Goal: Transaction & Acquisition: Book appointment/travel/reservation

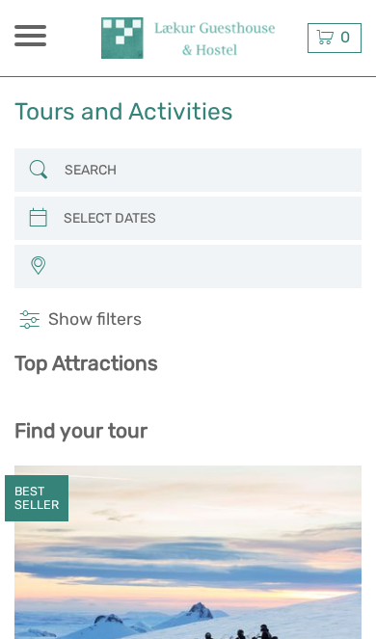
click at [34, 42] on span at bounding box center [30, 44] width 32 height 4
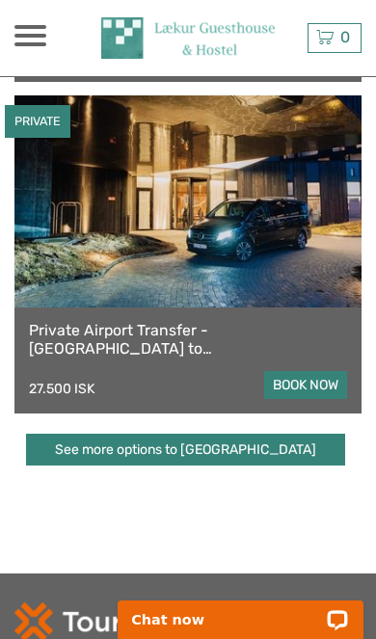
scroll to position [1947, 0]
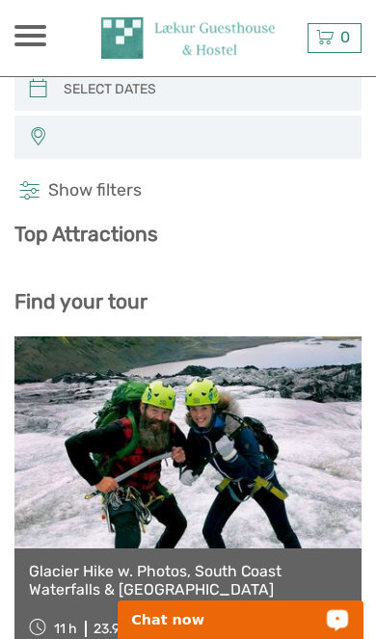
select select
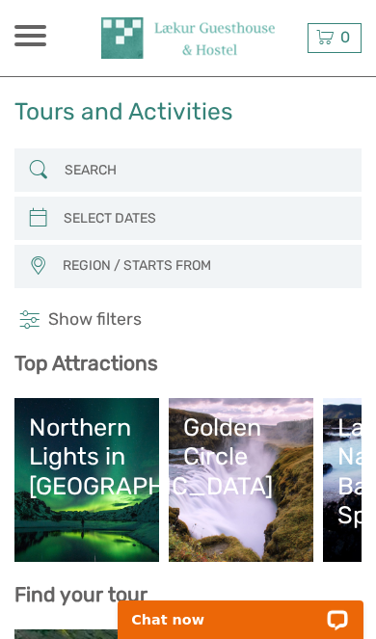
click at [33, 49] on div "ISK ISK € $ £ EN English Español Deutsch Tours Multi-day tours Transfers Car re…" at bounding box center [30, 38] width 32 height 26
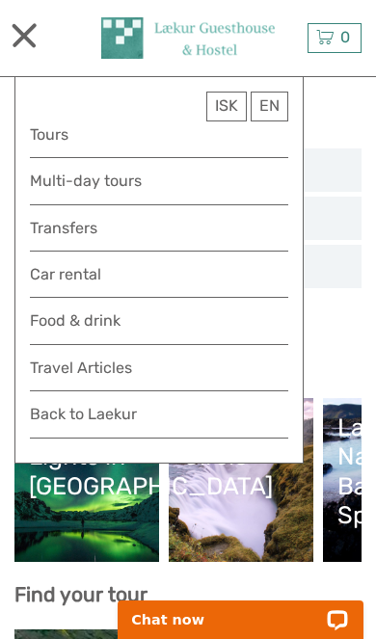
click at [33, 235] on link "Transfers" at bounding box center [159, 228] width 258 height 26
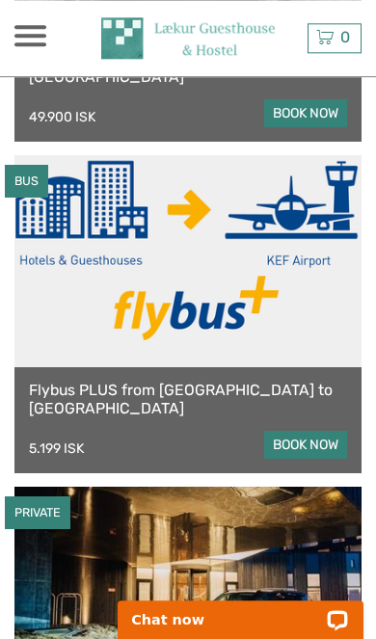
scroll to position [1557, 0]
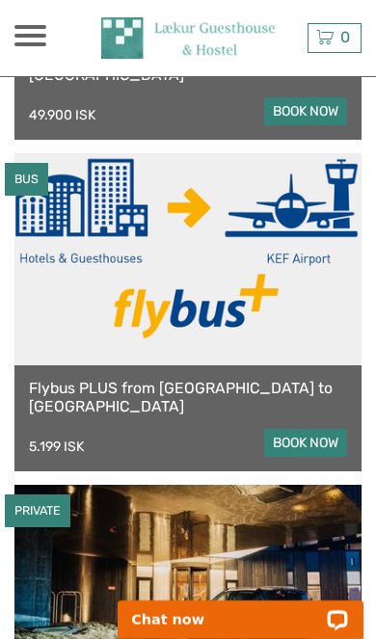
click at [322, 429] on link "book now" at bounding box center [305, 443] width 83 height 28
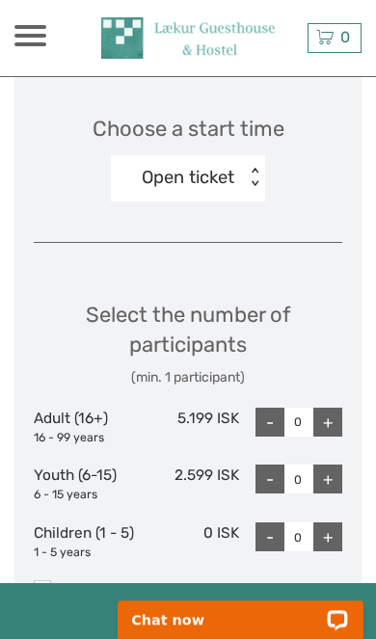
scroll to position [2252, 0]
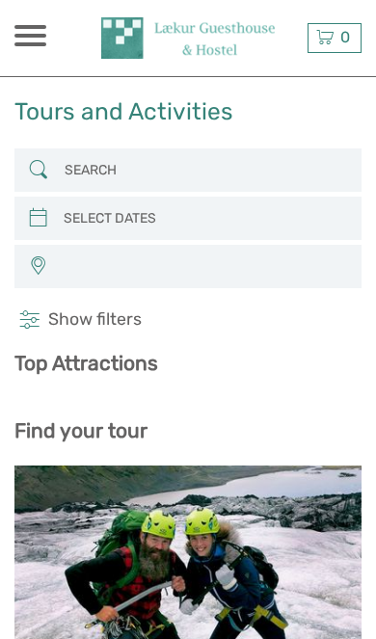
select select
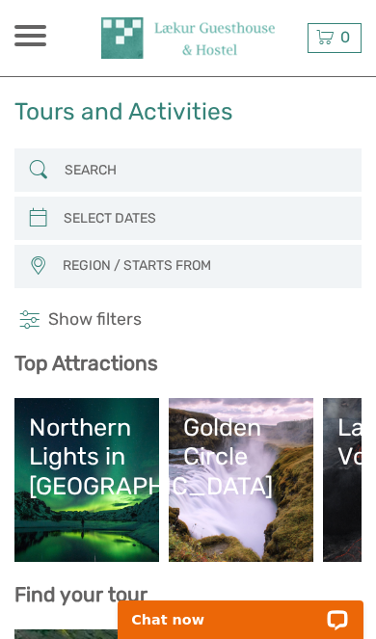
click at [41, 34] on span at bounding box center [30, 36] width 32 height 4
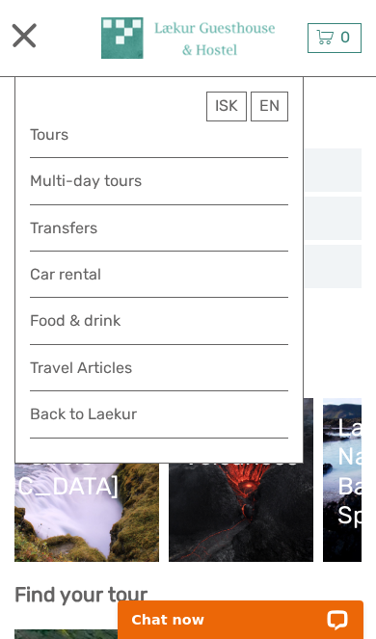
click at [222, 234] on link "Transfers" at bounding box center [159, 228] width 258 height 26
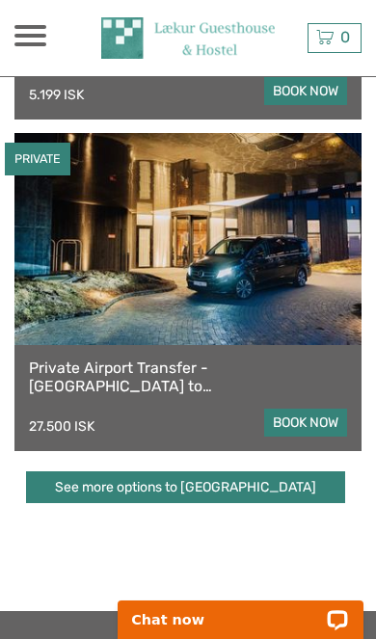
scroll to position [1875, 0]
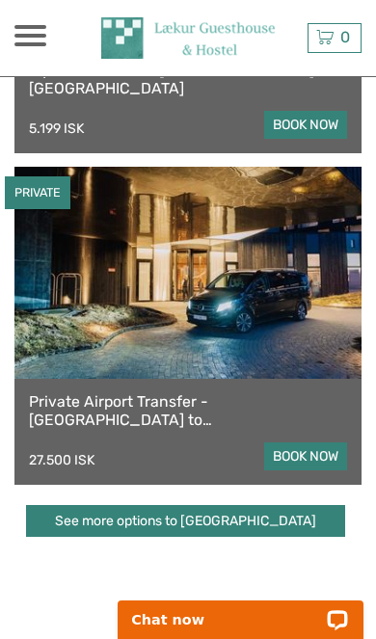
click at [264, 506] on link "See more options to Keflavík airport" at bounding box center [185, 521] width 319 height 32
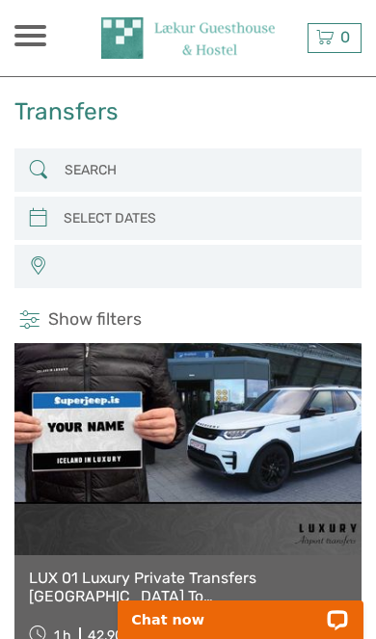
select select
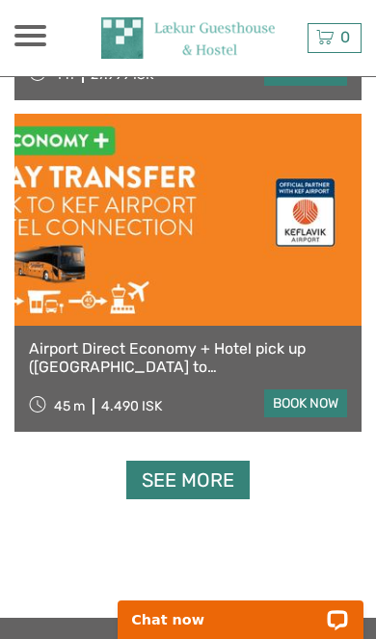
scroll to position [5861, 0]
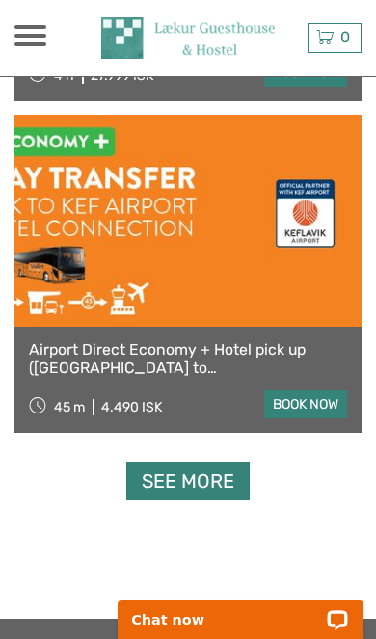
click at [325, 402] on link "book now" at bounding box center [305, 404] width 83 height 28
click at [229, 485] on link "See more" at bounding box center [187, 480] width 123 height 39
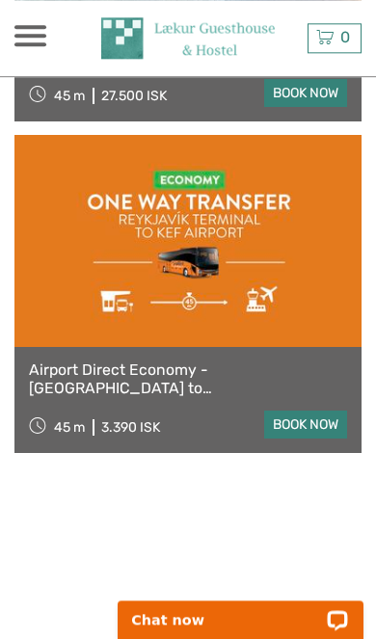
scroll to position [8489, 0]
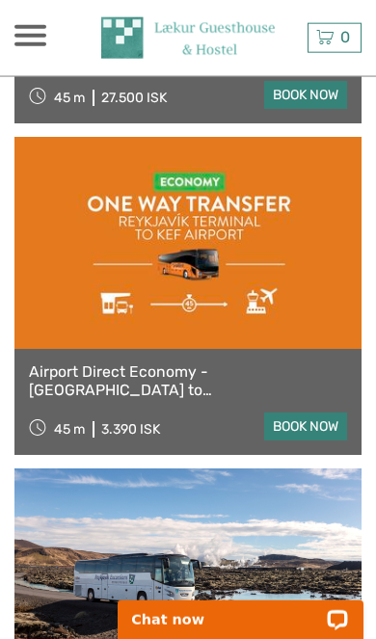
click at [313, 428] on link "book now" at bounding box center [305, 426] width 83 height 28
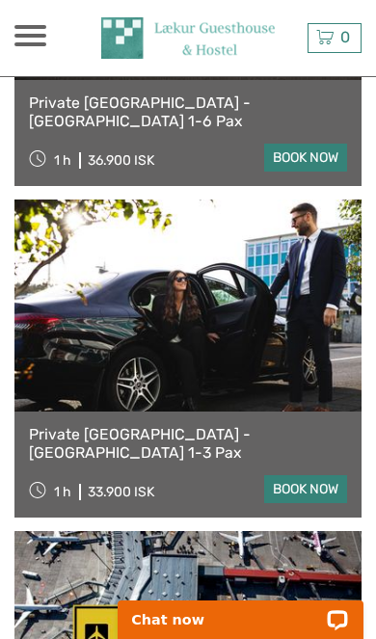
scroll to position [3788, 0]
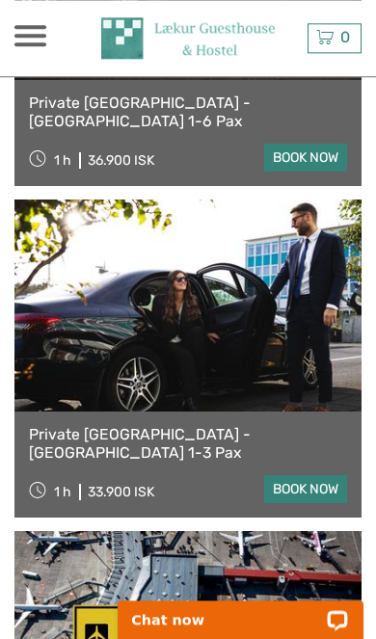
click at [307, 489] on link "book now" at bounding box center [305, 489] width 83 height 28
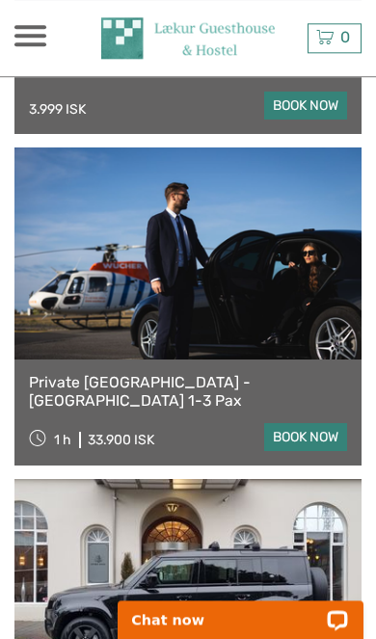
scroll to position [857, 0]
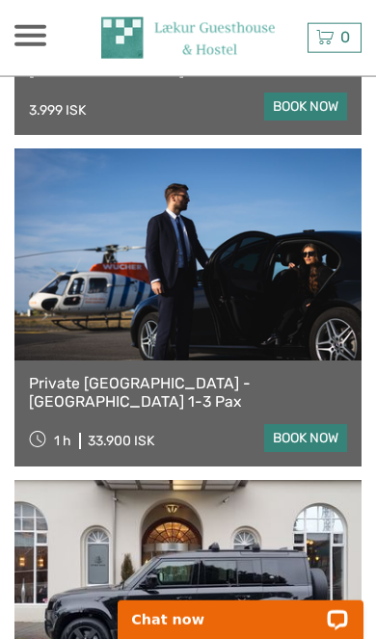
click at [313, 446] on link "book now" at bounding box center [305, 438] width 83 height 28
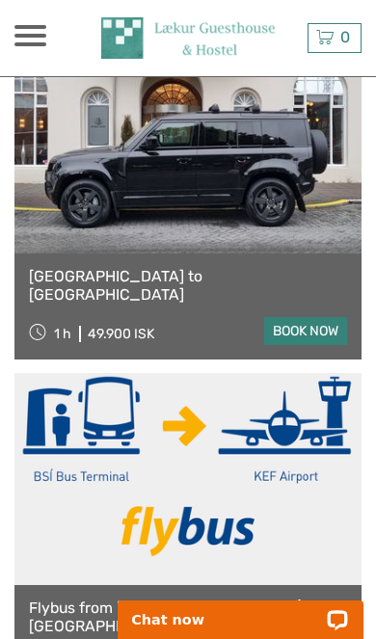
scroll to position [1272, 0]
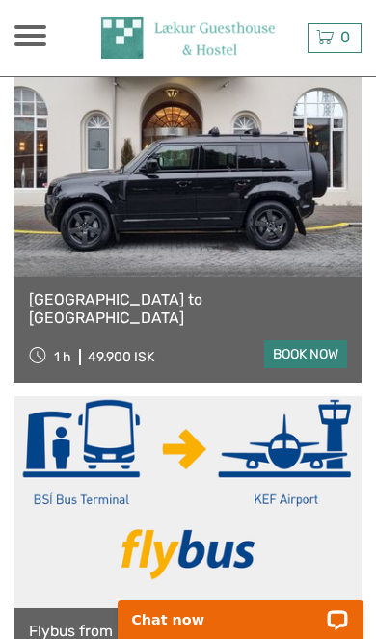
click at [321, 355] on link "book now" at bounding box center [305, 354] width 83 height 28
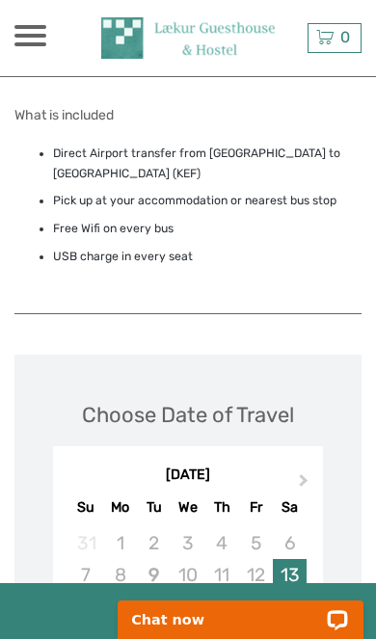
scroll to position [1496, 0]
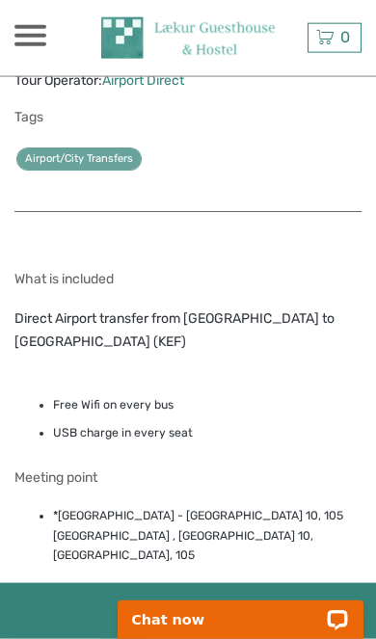
scroll to position [1271, 0]
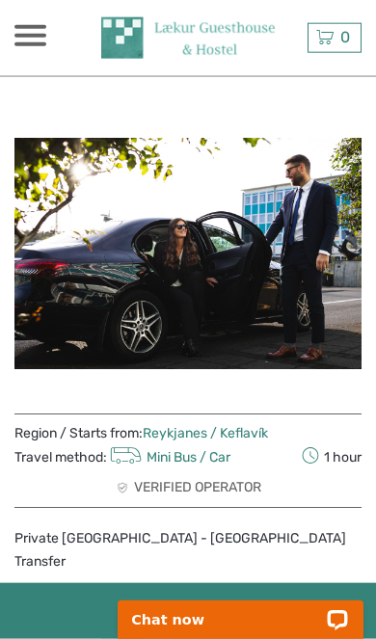
scroll to position [148, 0]
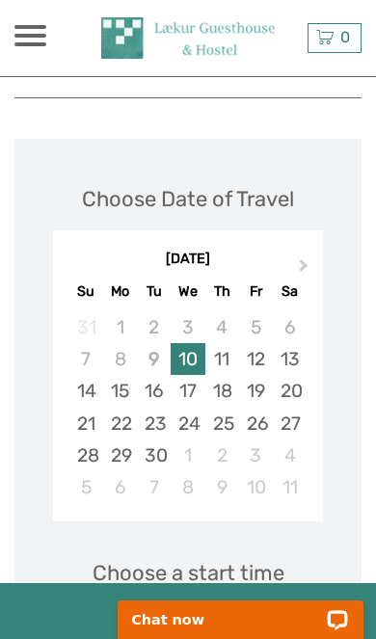
scroll to position [1266, 0]
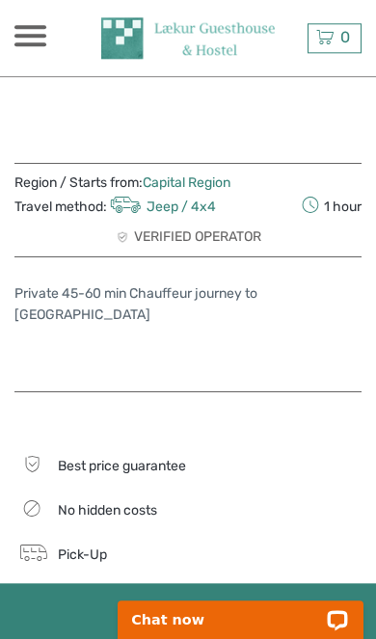
scroll to position [371, 0]
